Goal: Task Accomplishment & Management: Use online tool/utility

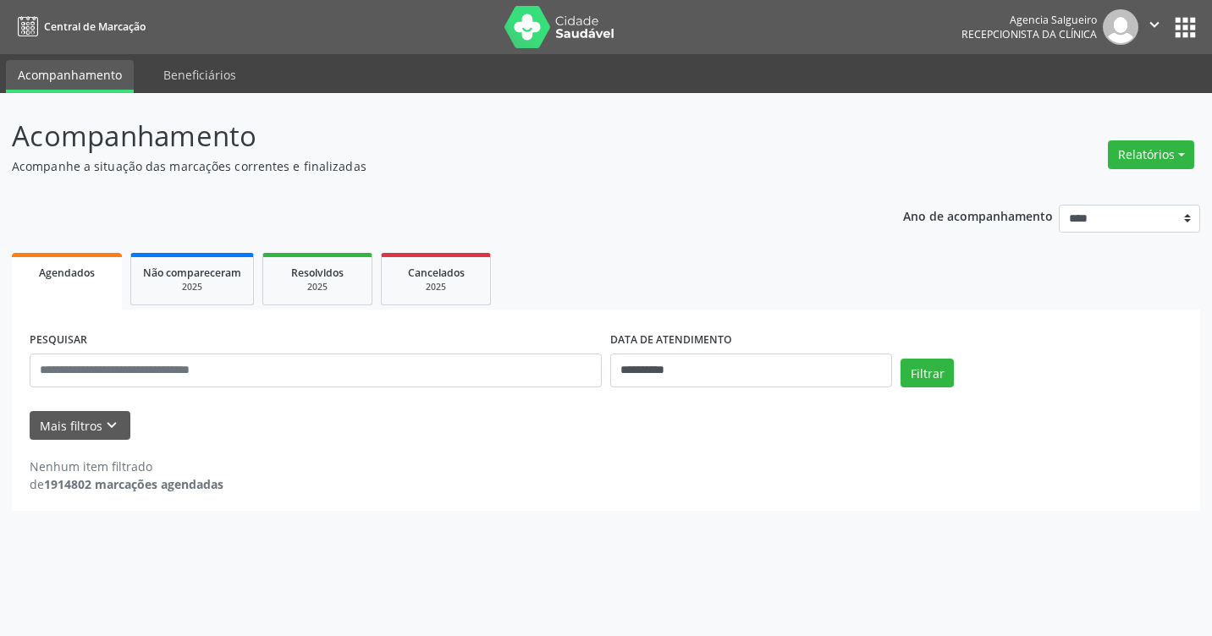
click at [1179, 155] on button "Relatórios" at bounding box center [1151, 154] width 86 height 29
click at [1120, 189] on link "Agendamentos" at bounding box center [1104, 191] width 182 height 24
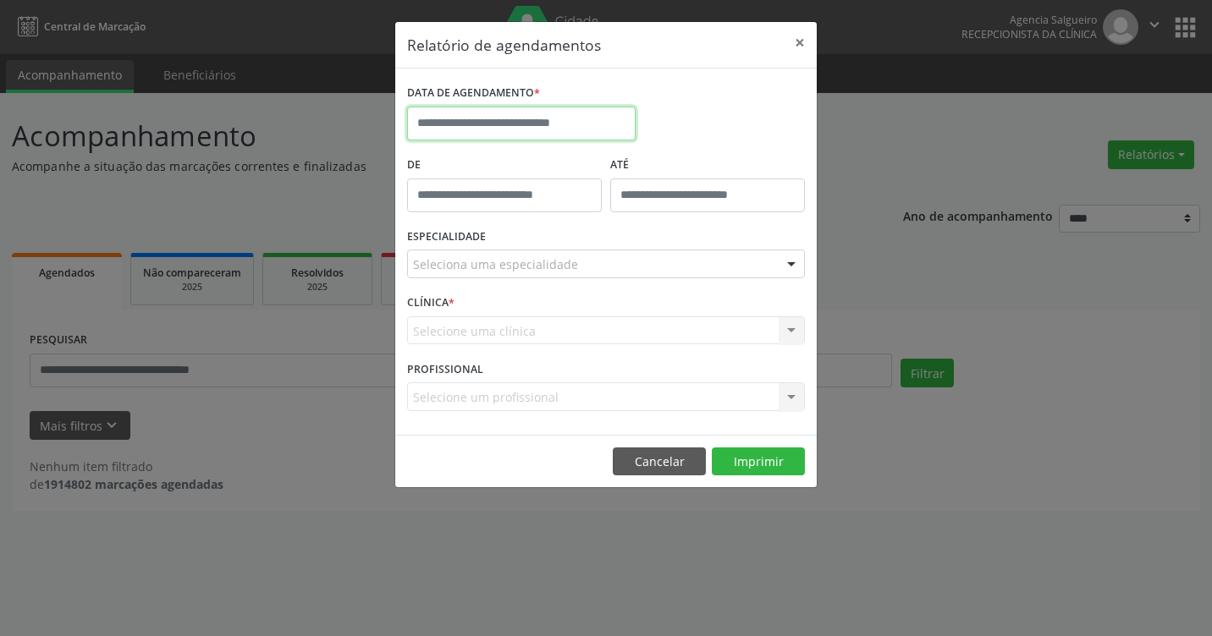
click at [476, 127] on input "text" at bounding box center [521, 124] width 228 height 34
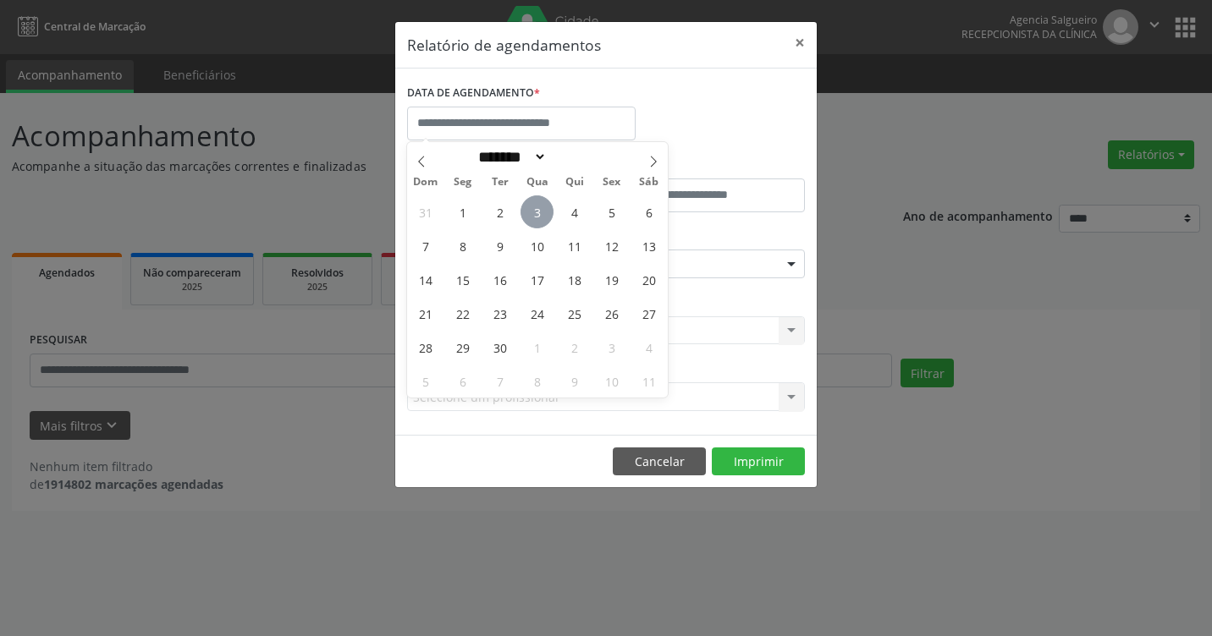
click at [546, 205] on span "3" at bounding box center [536, 211] width 33 height 33
type input "**********"
click at [546, 205] on span "3" at bounding box center [536, 211] width 33 height 33
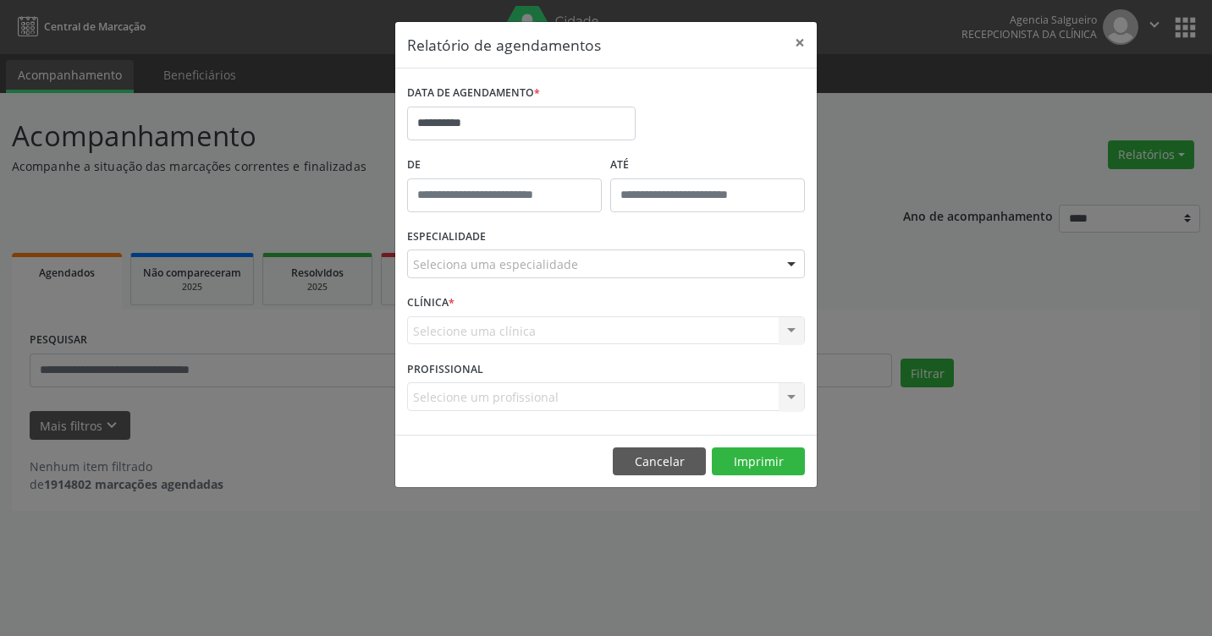
click at [795, 256] on div at bounding box center [791, 264] width 25 height 29
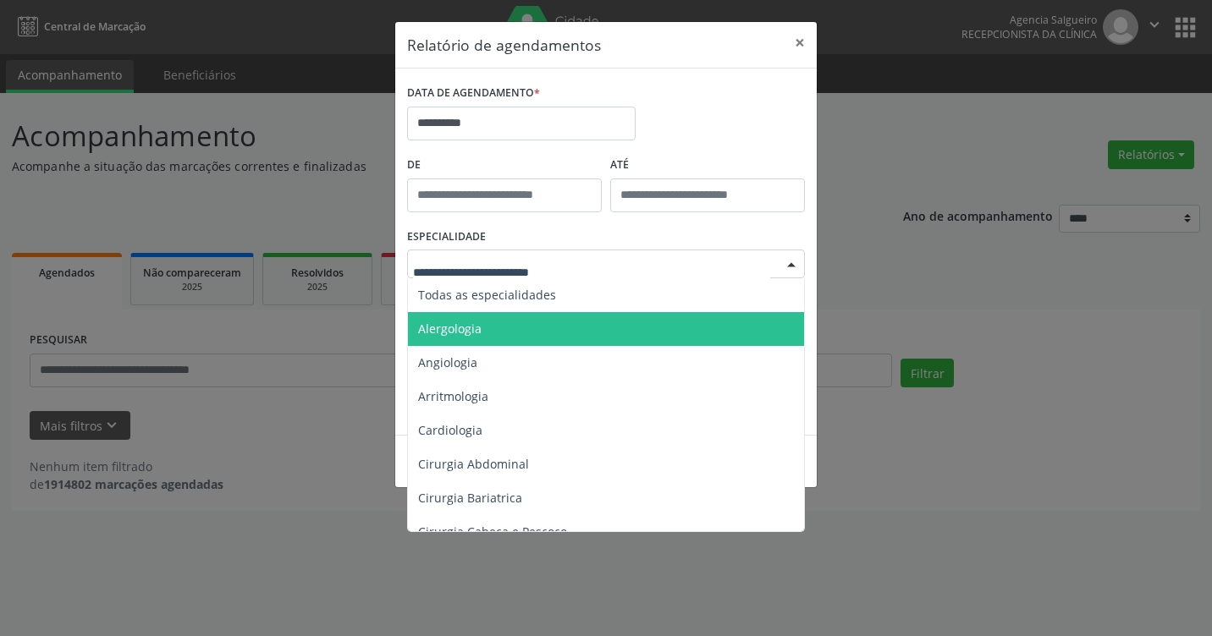
type input "*"
type input "**"
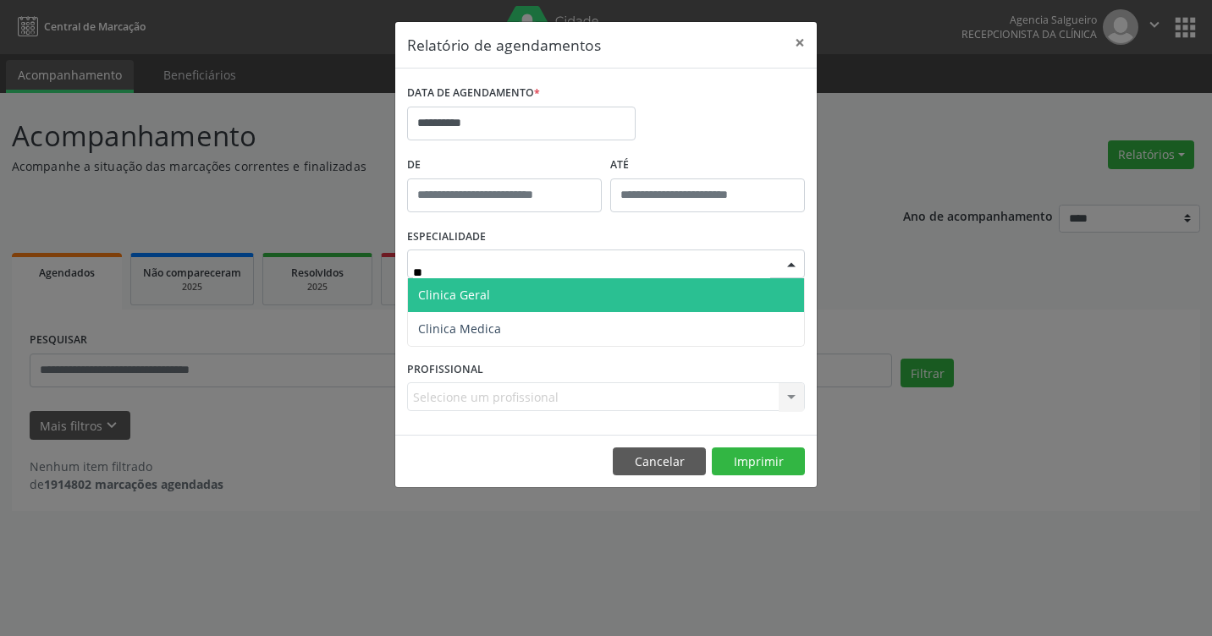
click at [481, 288] on span "Clinica Geral" at bounding box center [454, 295] width 72 height 16
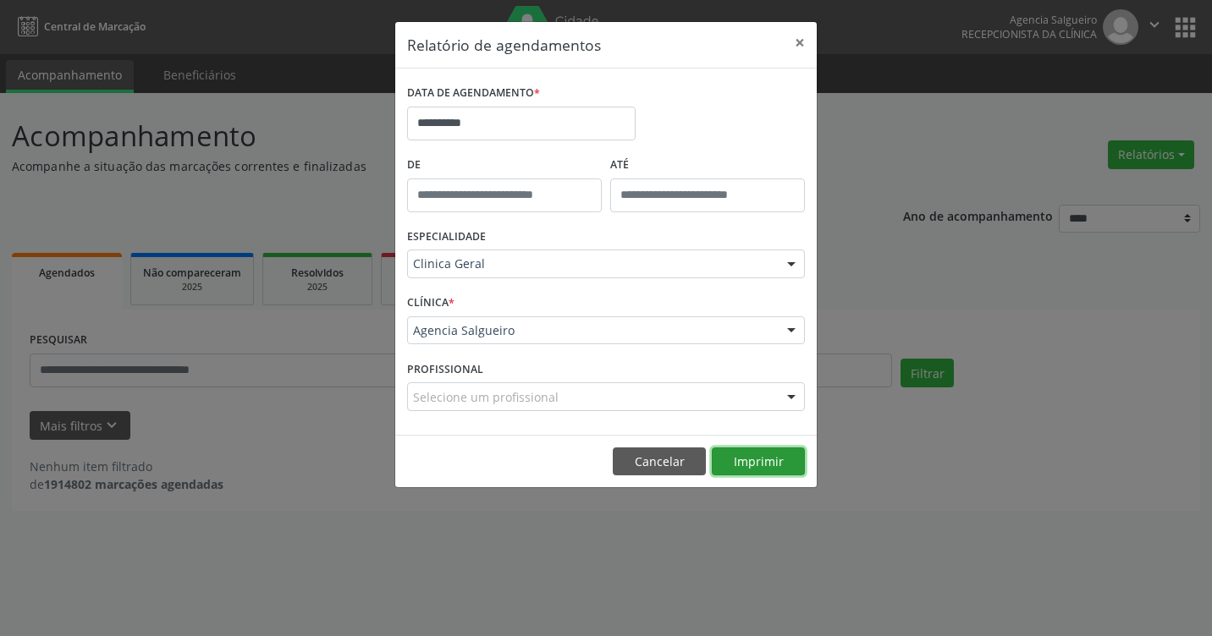
click at [751, 460] on button "Imprimir" at bounding box center [758, 462] width 93 height 29
click at [803, 41] on button "×" at bounding box center [800, 42] width 34 height 41
